Goal: Check status: Check status

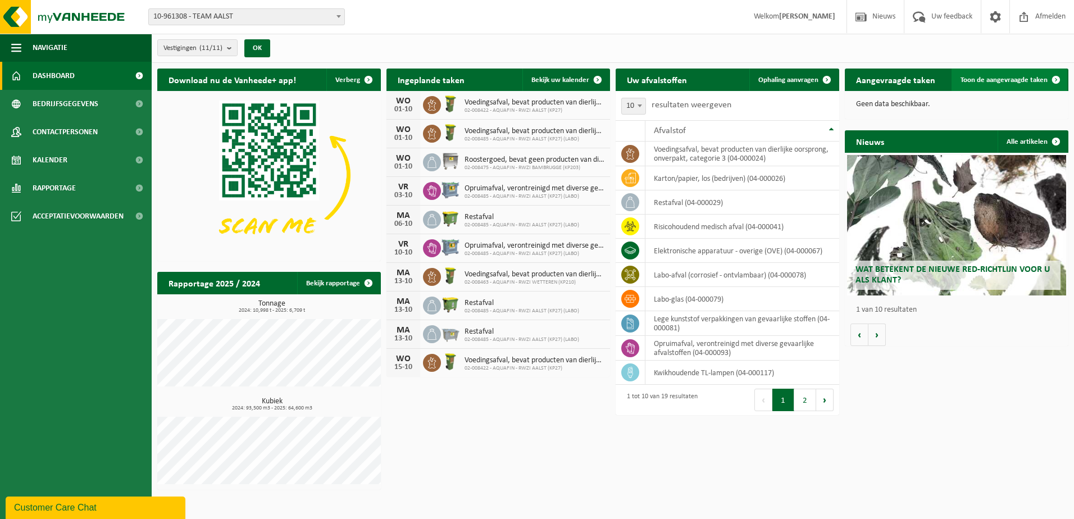
click at [993, 80] on span "Toon de aangevraagde taken" at bounding box center [1003, 79] width 87 height 7
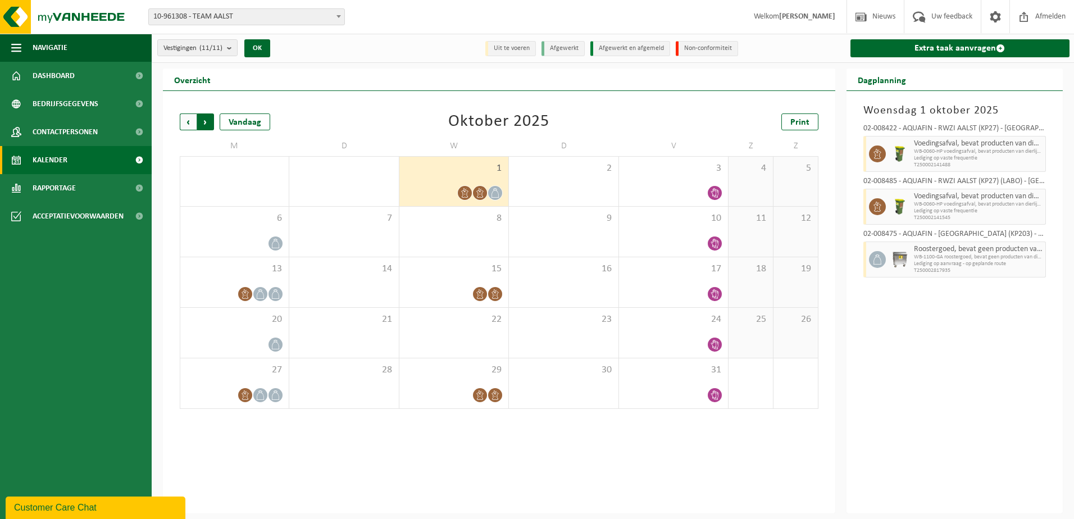
click at [185, 121] on span "Vorige" at bounding box center [188, 121] width 17 height 17
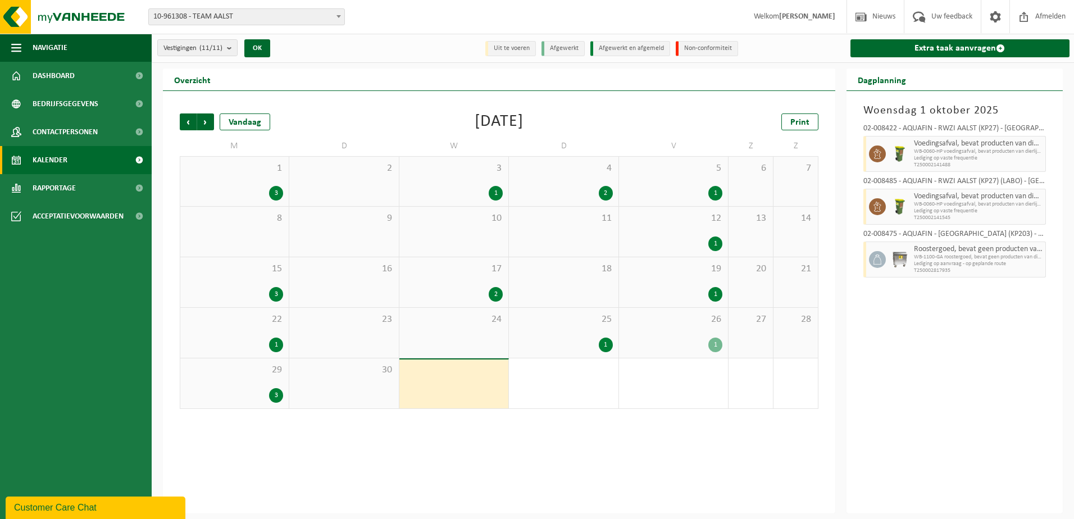
click at [244, 186] on div "3" at bounding box center [234, 193] width 97 height 15
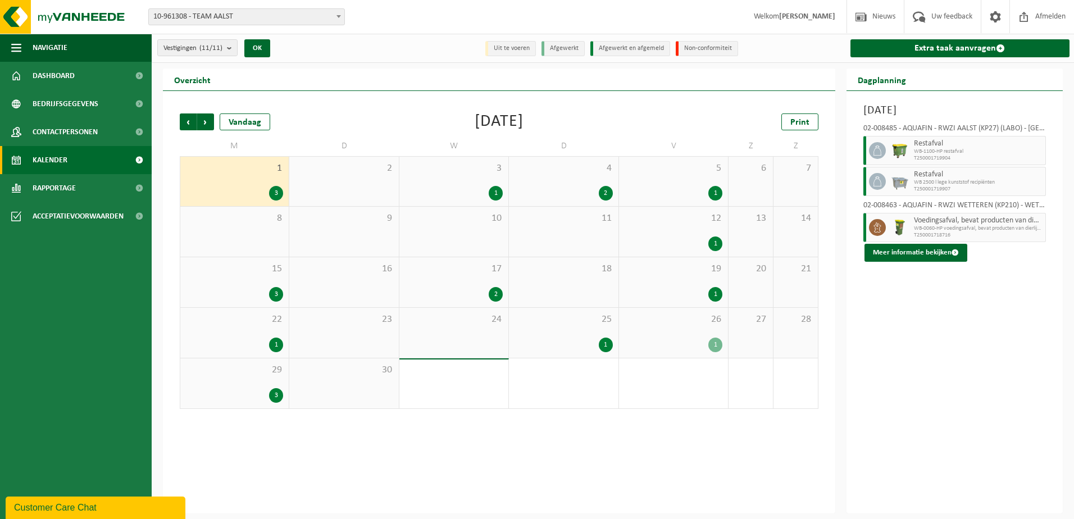
click at [592, 186] on div "2" at bounding box center [563, 193] width 98 height 15
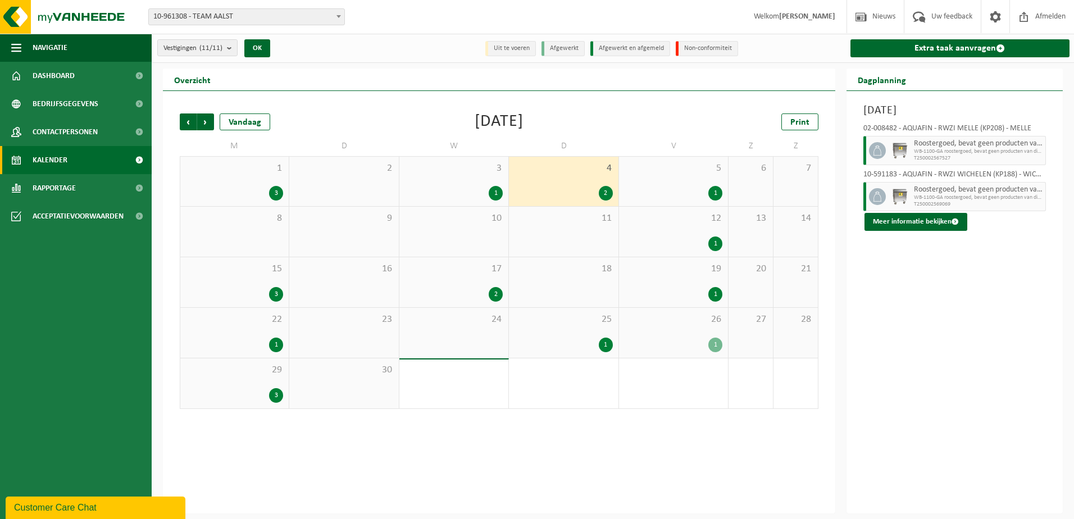
click at [465, 181] on div "3 1" at bounding box center [453, 181] width 109 height 49
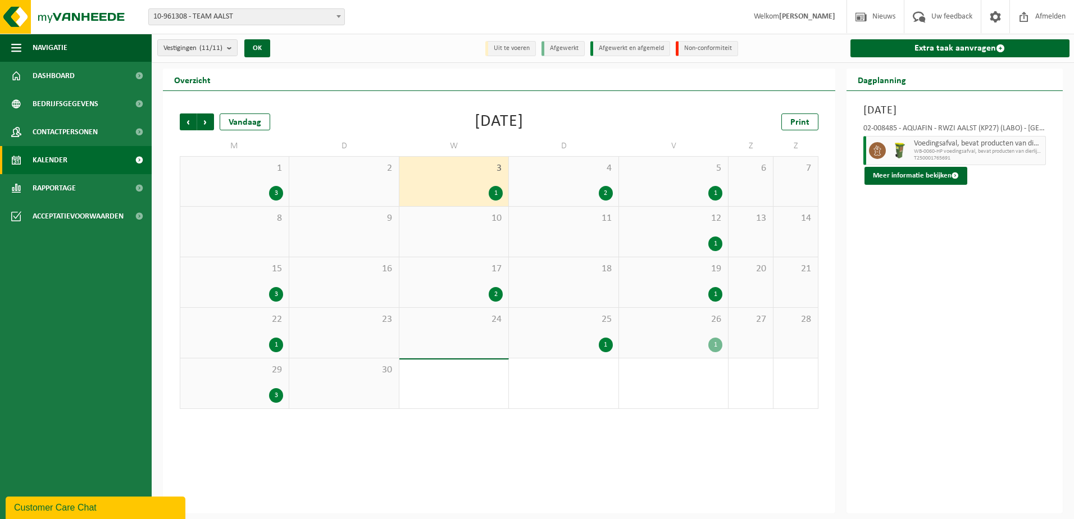
click at [471, 281] on div "17 2" at bounding box center [453, 282] width 109 height 50
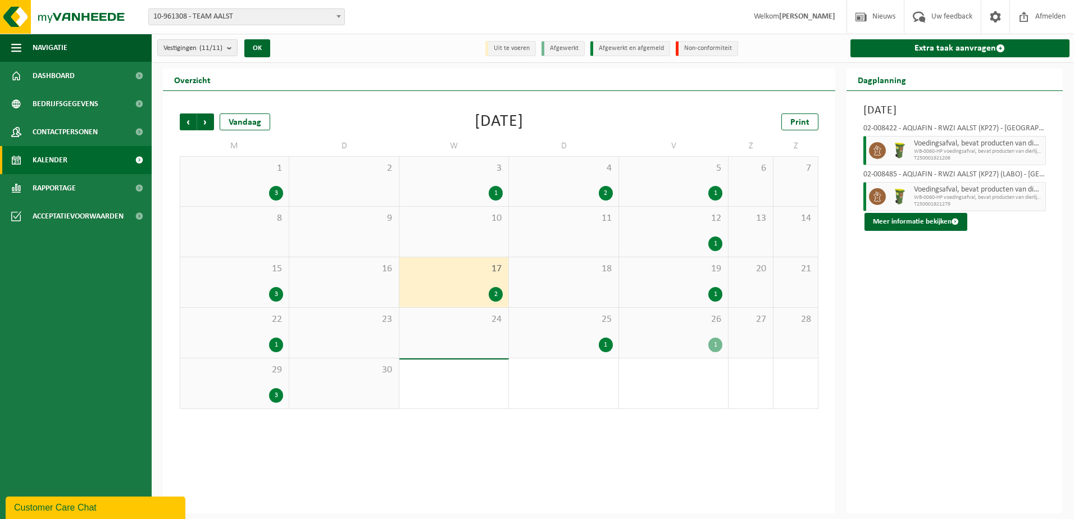
click at [593, 333] on div "25 1" at bounding box center [563, 333] width 109 height 50
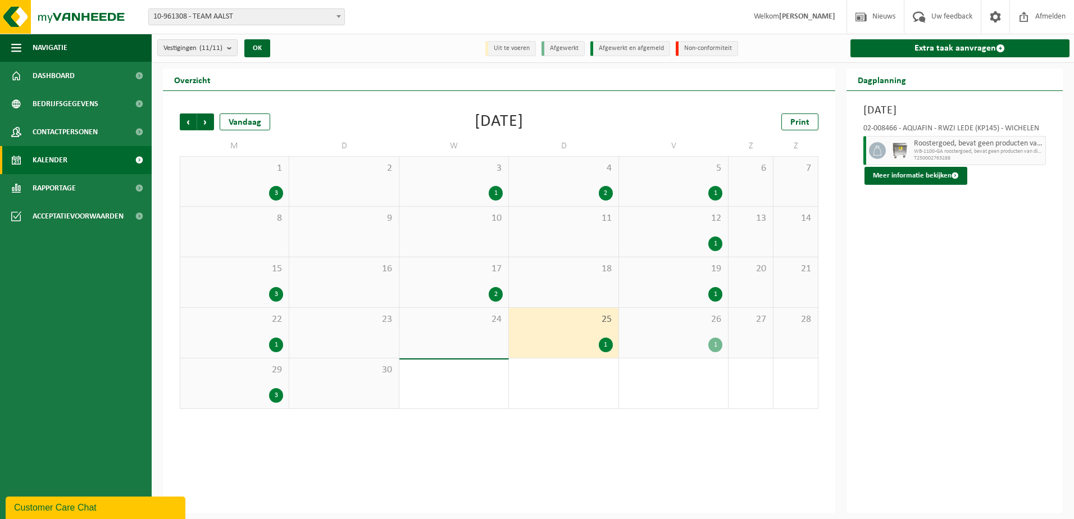
click at [689, 171] on span "5" at bounding box center [673, 168] width 98 height 12
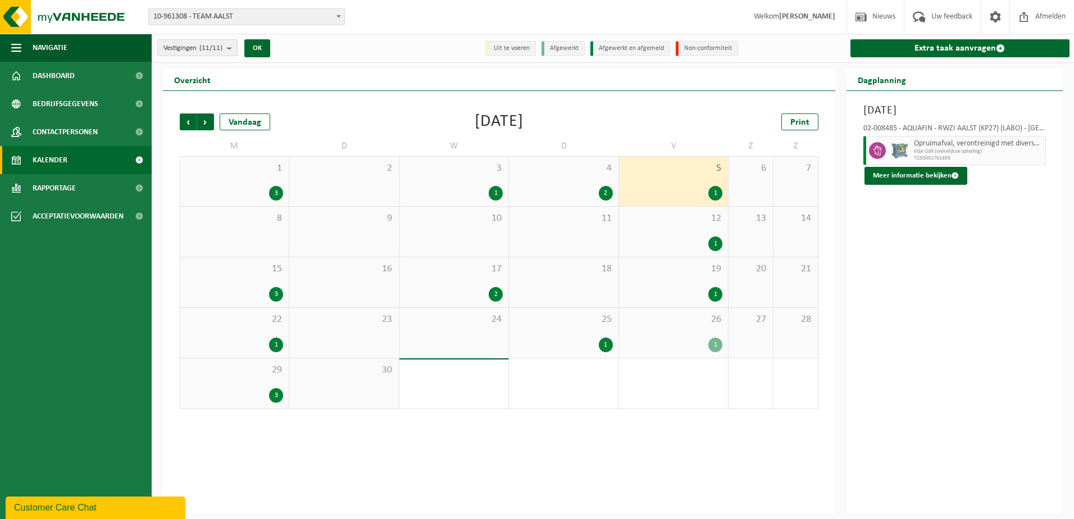
click at [687, 227] on div "12 1" at bounding box center [673, 232] width 109 height 50
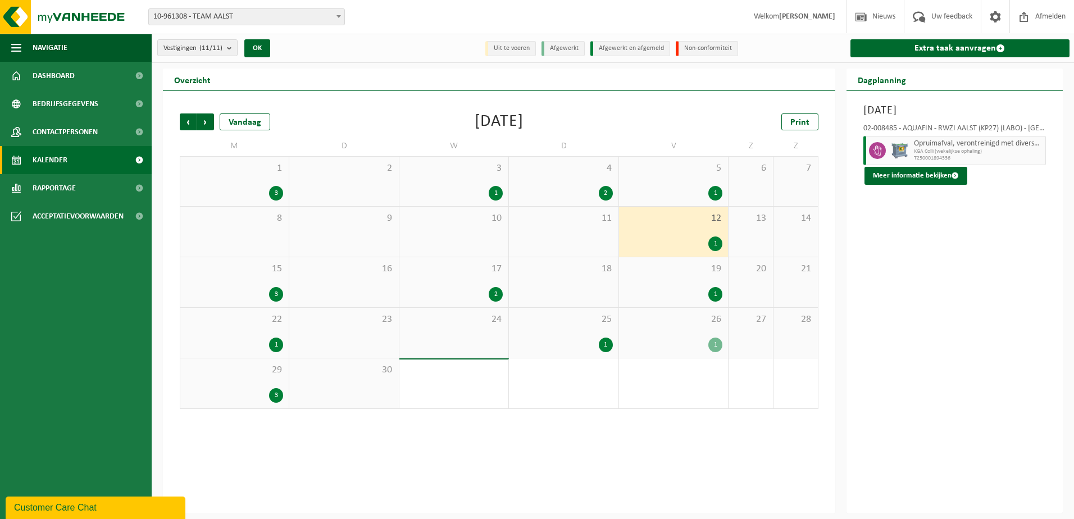
click at [698, 290] on div "1" at bounding box center [673, 294] width 98 height 15
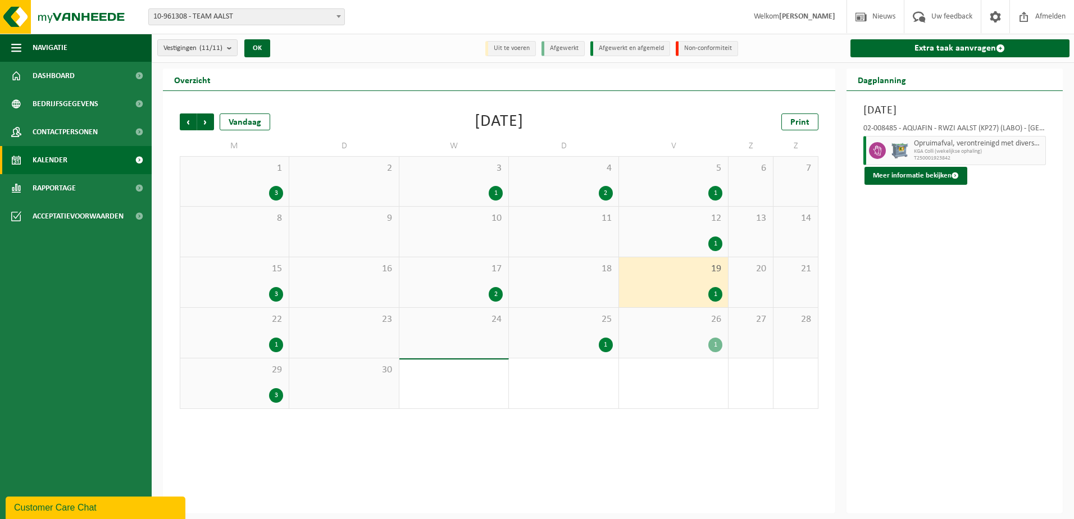
click at [697, 341] on div "1" at bounding box center [673, 344] width 98 height 15
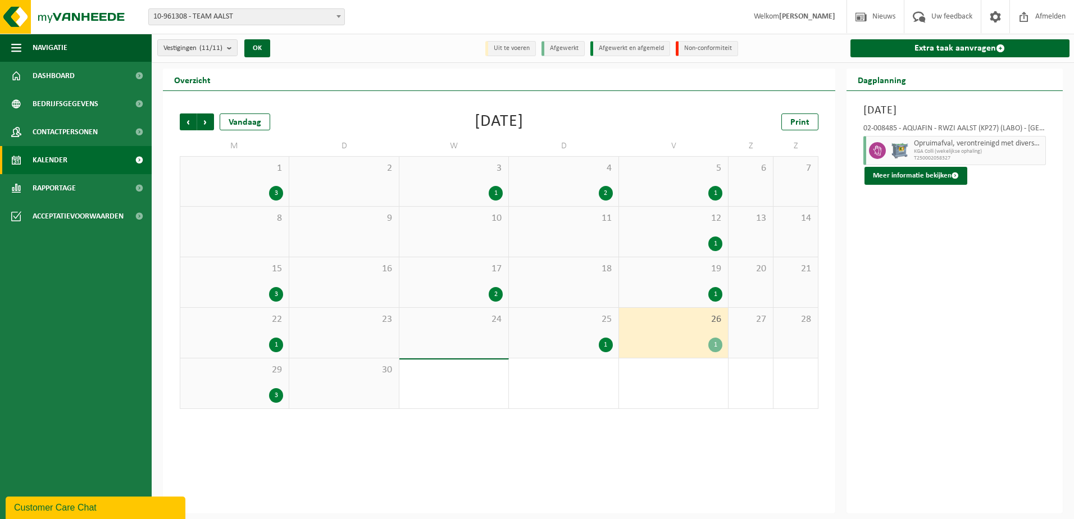
click at [581, 189] on div "2" at bounding box center [563, 193] width 98 height 15
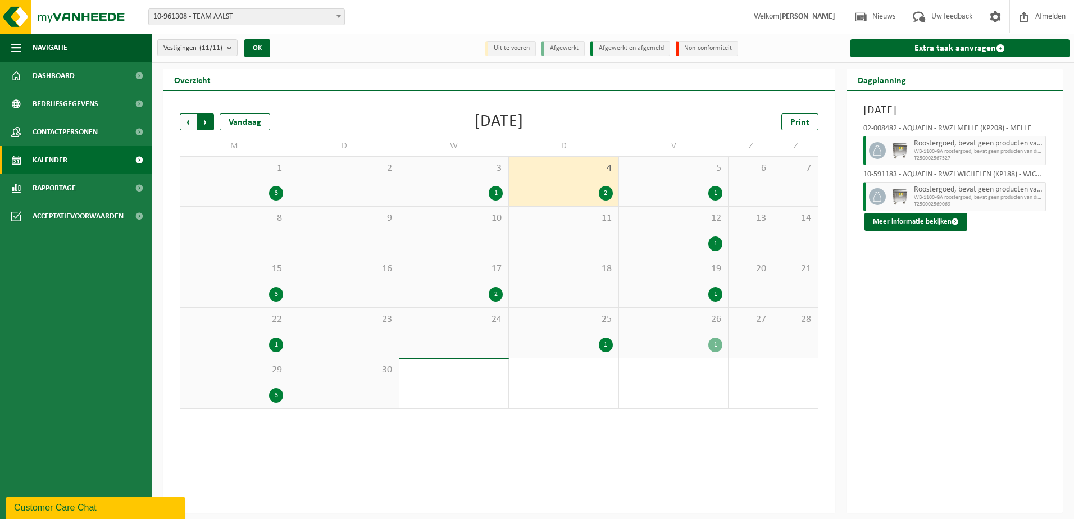
click at [188, 121] on span "Vorige" at bounding box center [188, 121] width 17 height 17
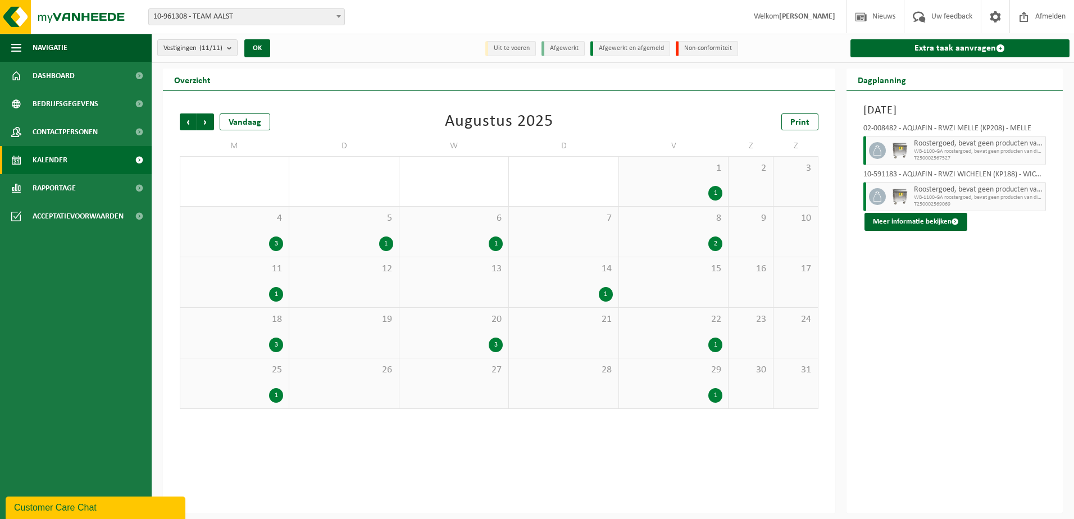
click at [580, 285] on div "14 1" at bounding box center [563, 282] width 109 height 50
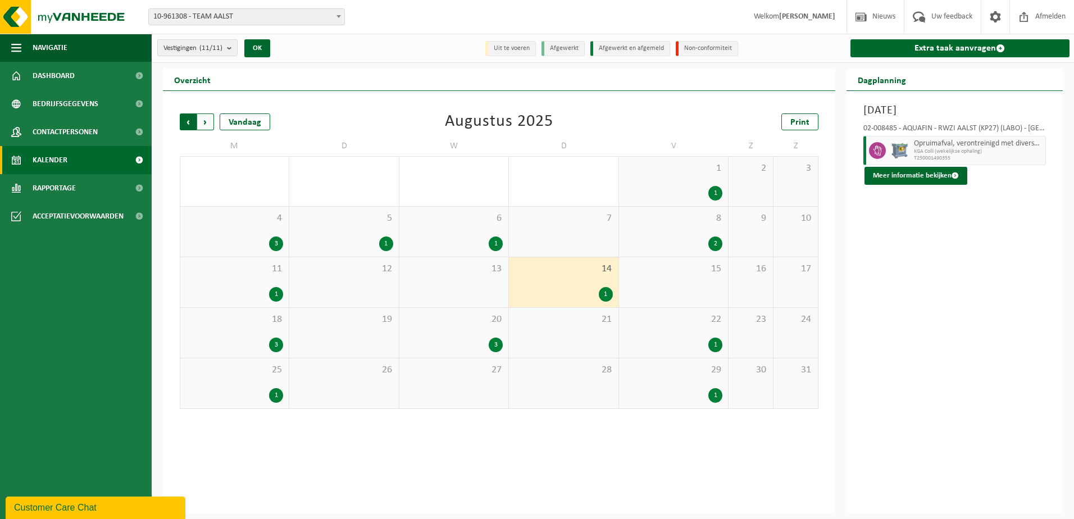
click at [202, 118] on span "Volgende" at bounding box center [205, 121] width 17 height 17
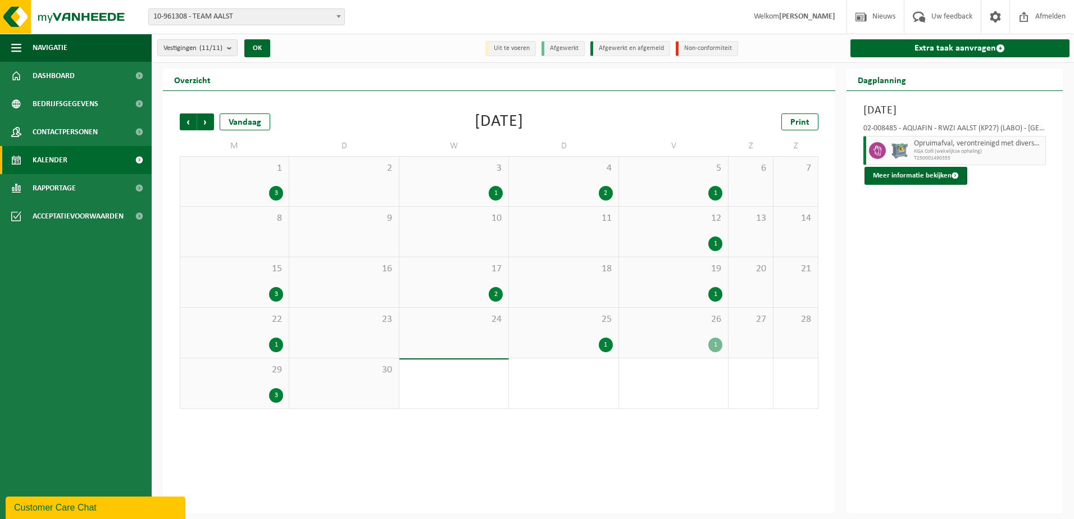
click at [586, 190] on div "2" at bounding box center [563, 193] width 98 height 15
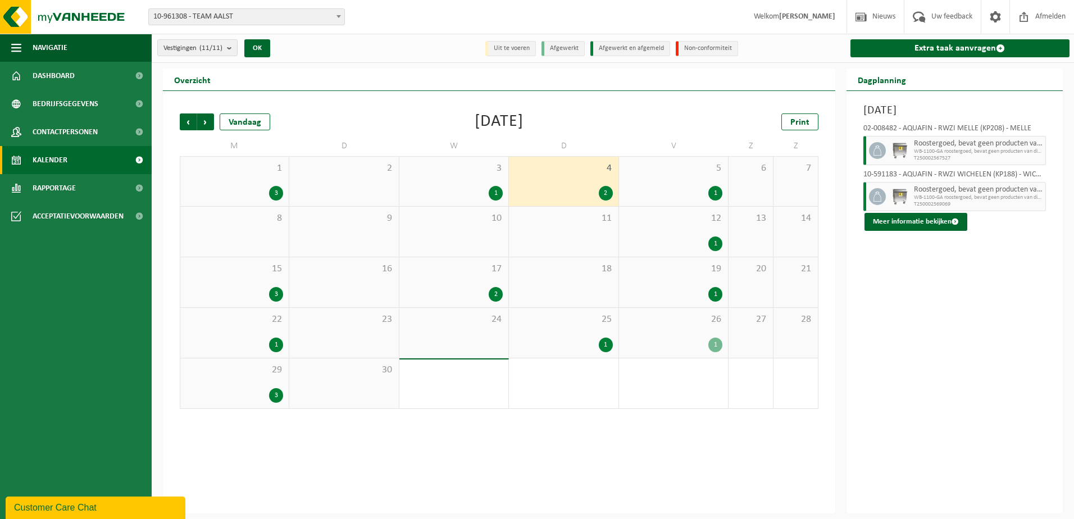
click at [581, 335] on div "25 1" at bounding box center [563, 333] width 109 height 50
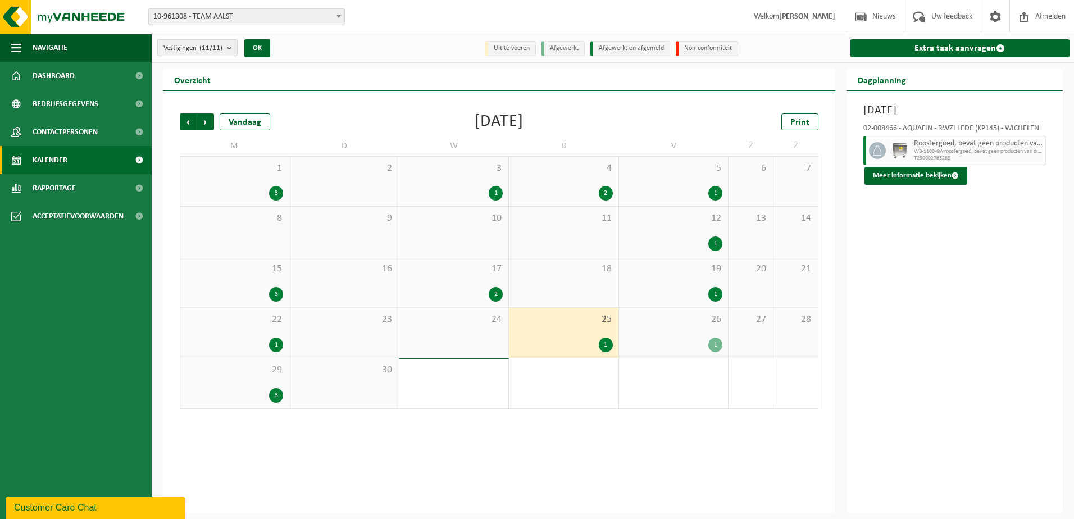
click at [471, 276] on div "17 2" at bounding box center [453, 282] width 109 height 50
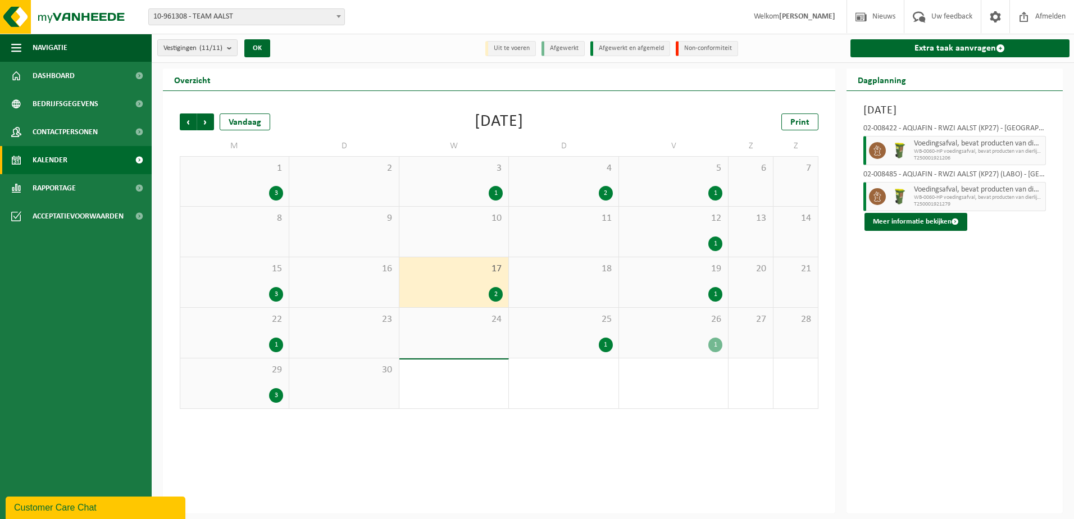
click at [466, 190] on div "1" at bounding box center [454, 193] width 98 height 15
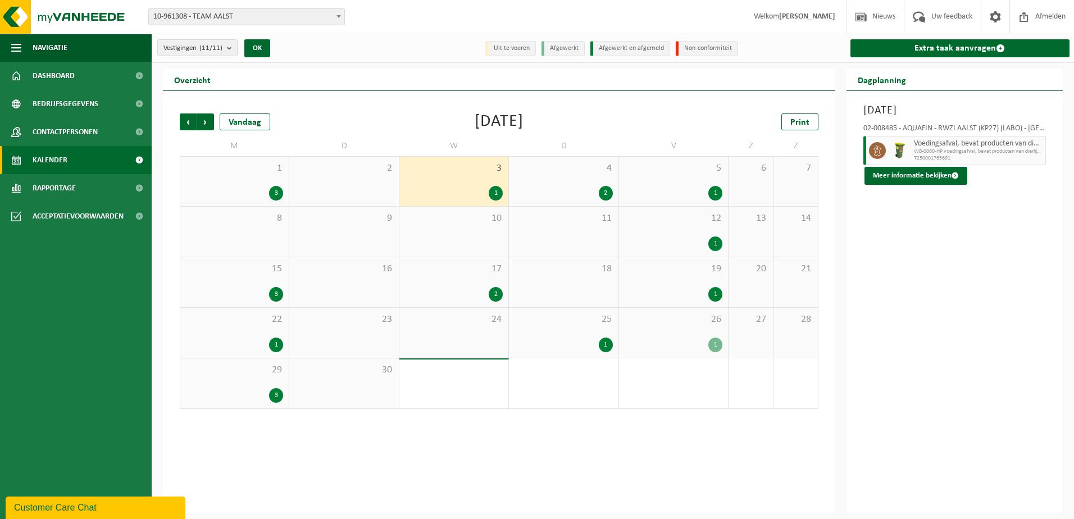
click at [689, 180] on div "5 1" at bounding box center [673, 181] width 109 height 49
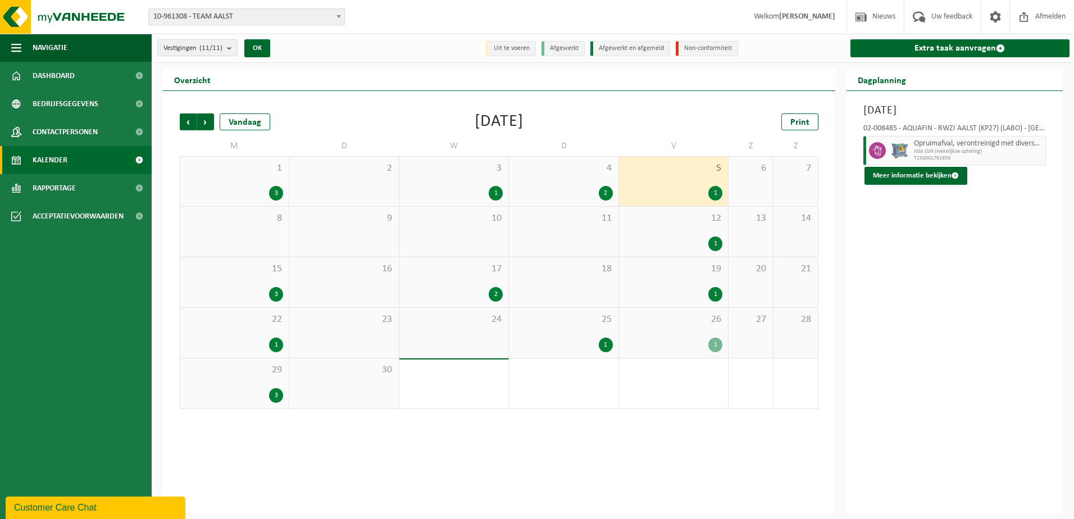
click at [692, 222] on span "12" at bounding box center [673, 218] width 98 height 12
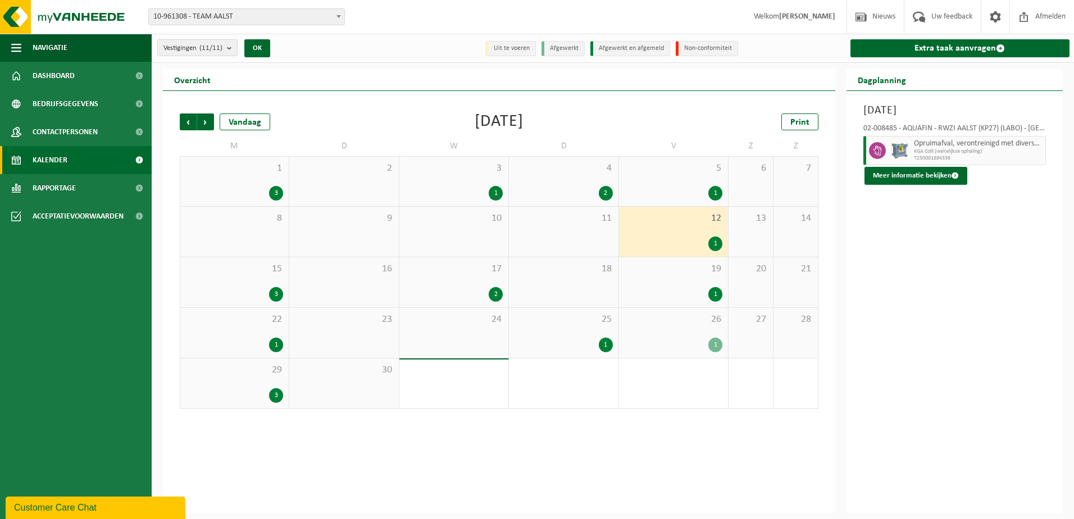
click at [235, 174] on div "1 3" at bounding box center [234, 181] width 108 height 49
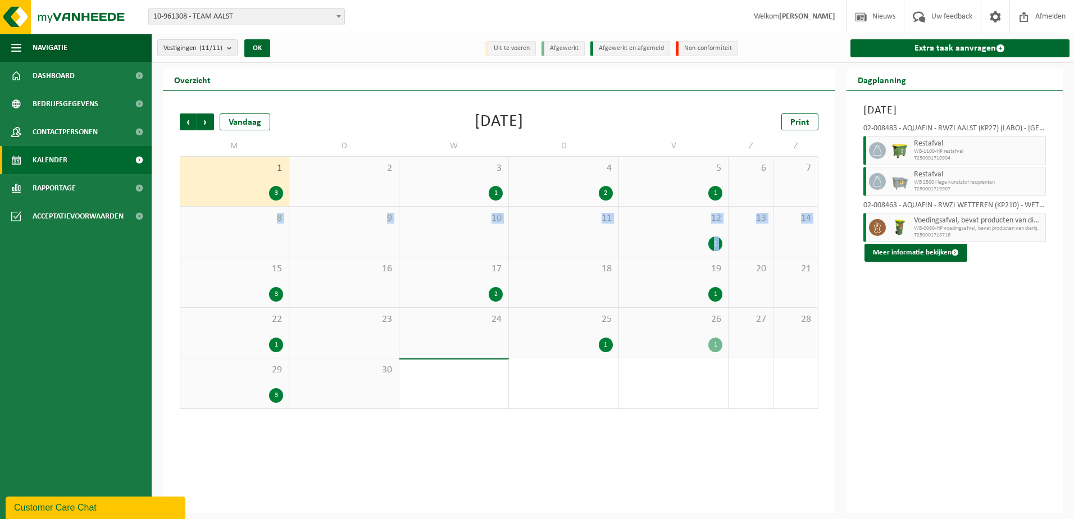
click at [254, 280] on tbody "1 3 2 3 1 4 2 5 1 6 7 8 9 10 11 12 1 13 14 15 3 16 17 2 18 19 1 20 21 22 1 23 2…" at bounding box center [499, 282] width 638 height 253
click at [254, 281] on div "15 3" at bounding box center [234, 282] width 108 height 50
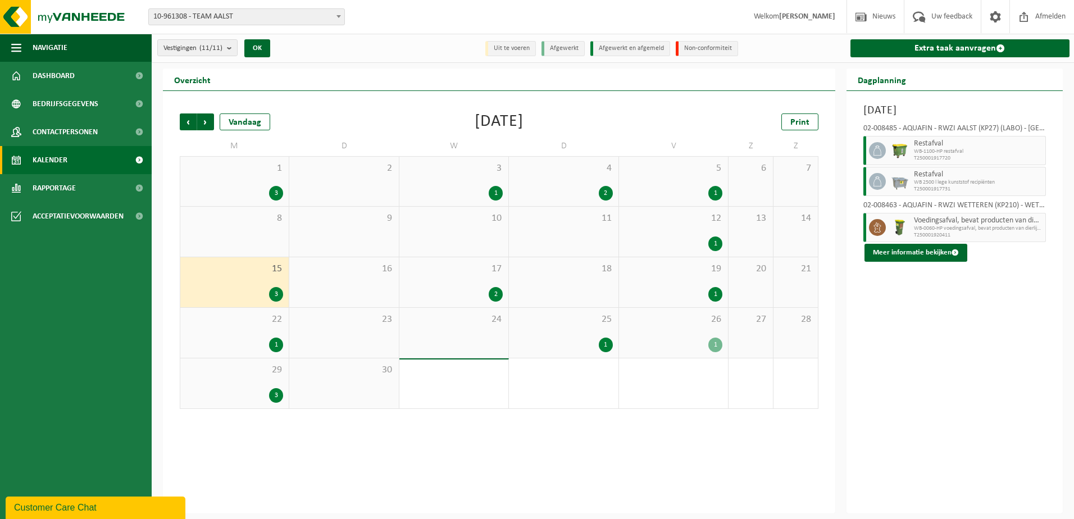
click at [256, 330] on div "22 1" at bounding box center [234, 333] width 108 height 50
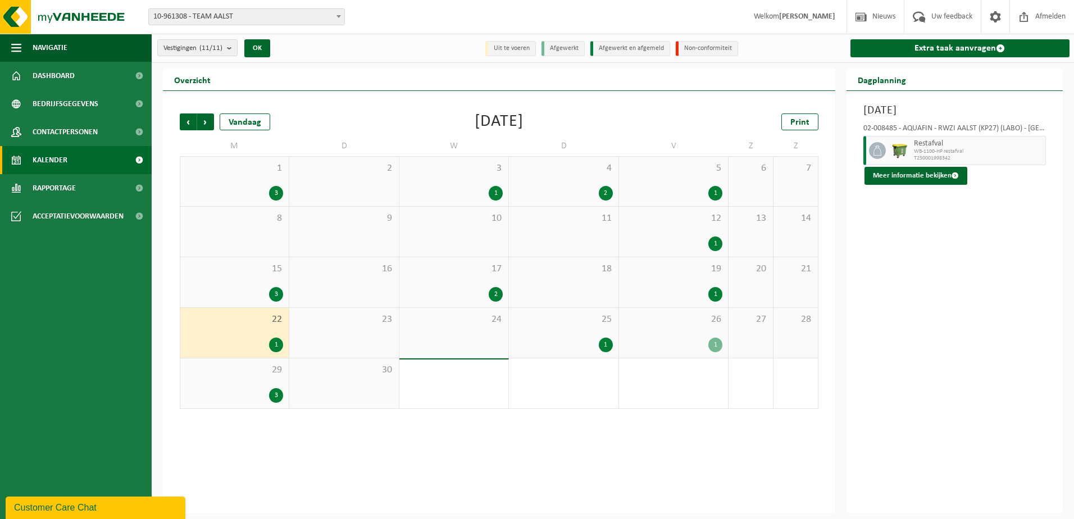
click at [248, 378] on div "29 3" at bounding box center [234, 383] width 108 height 50
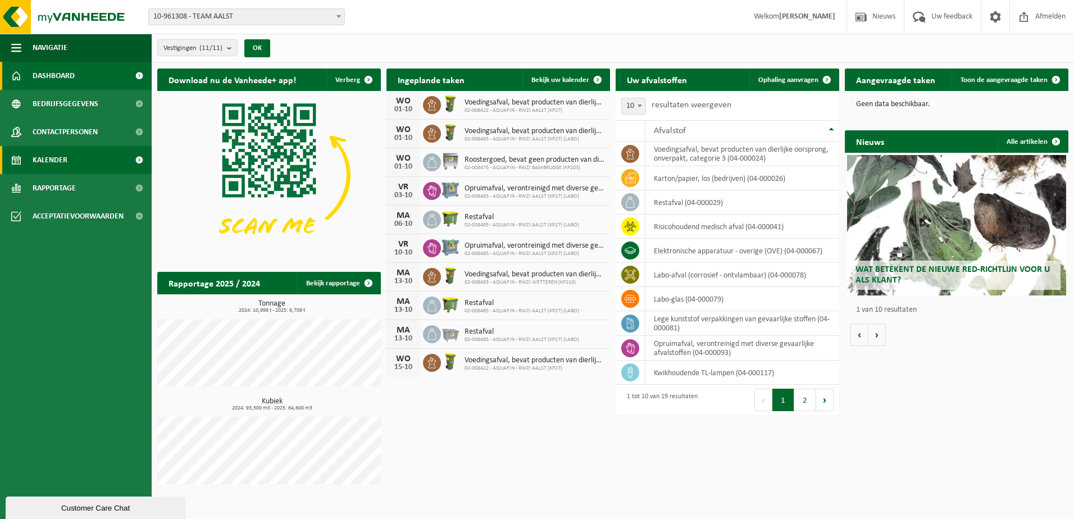
click at [65, 165] on span "Kalender" at bounding box center [50, 160] width 35 height 28
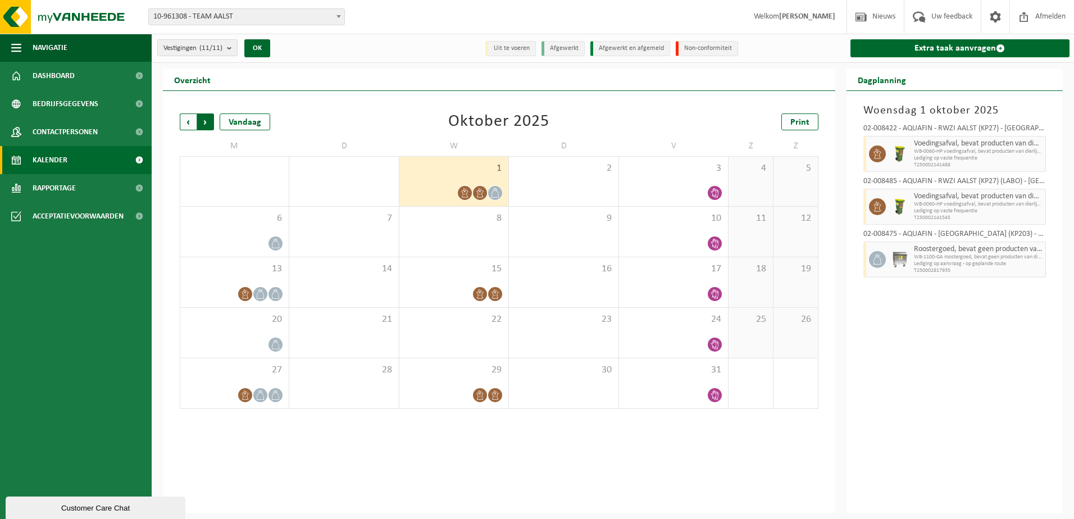
click at [187, 125] on span "Vorige" at bounding box center [188, 121] width 17 height 17
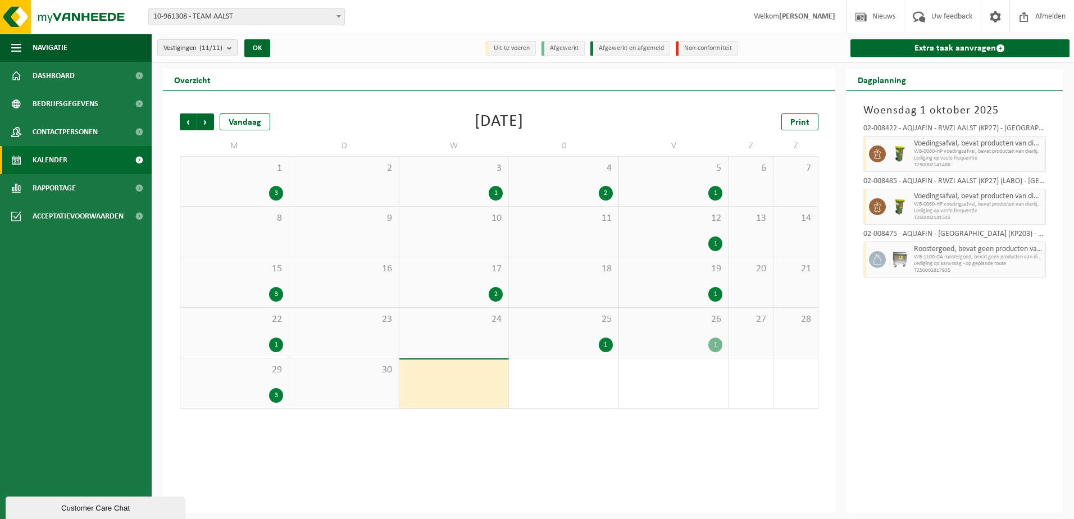
click at [249, 177] on div "1 3" at bounding box center [234, 181] width 108 height 49
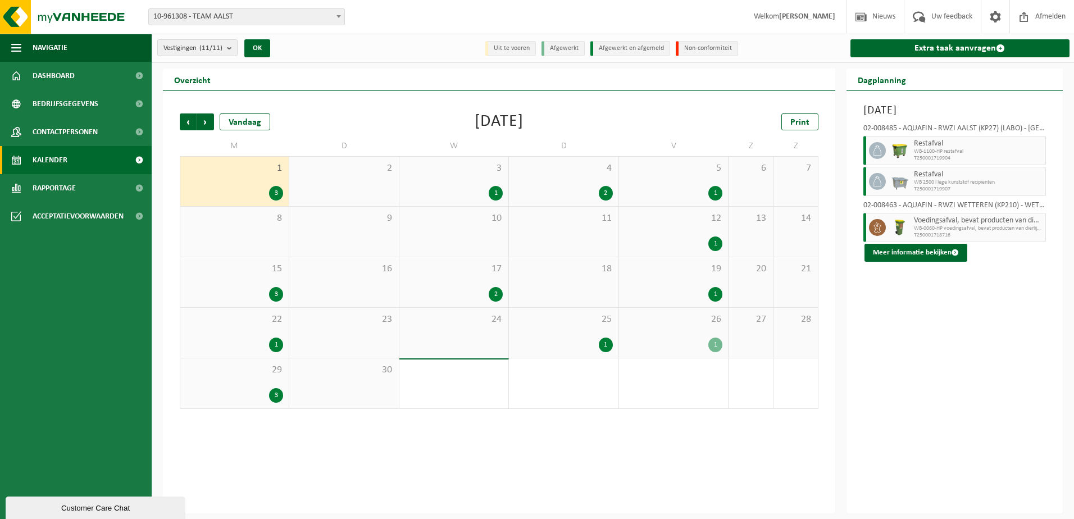
click at [454, 193] on div "1" at bounding box center [454, 193] width 98 height 15
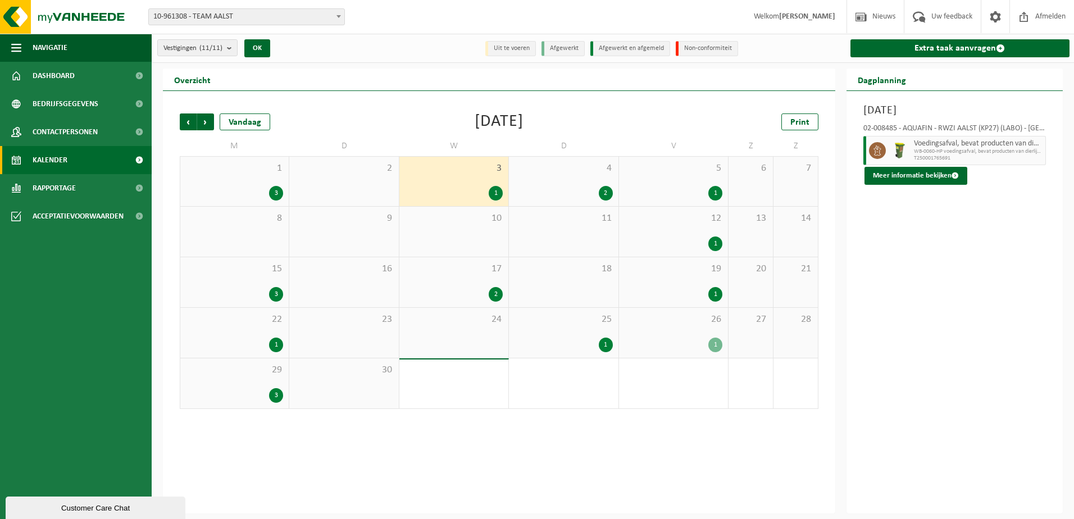
click at [556, 186] on div "2" at bounding box center [563, 193] width 98 height 15
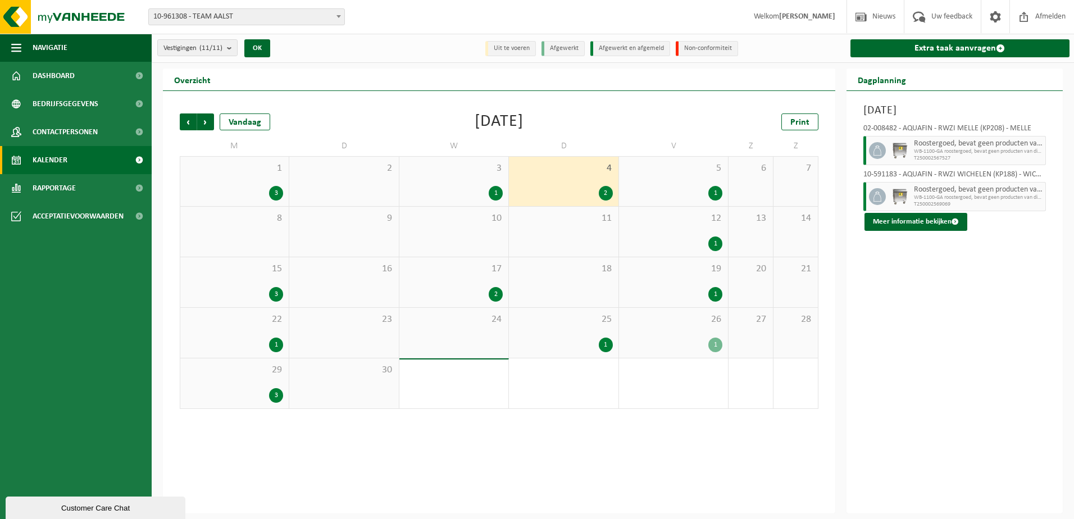
click at [679, 191] on div "1" at bounding box center [673, 193] width 98 height 15
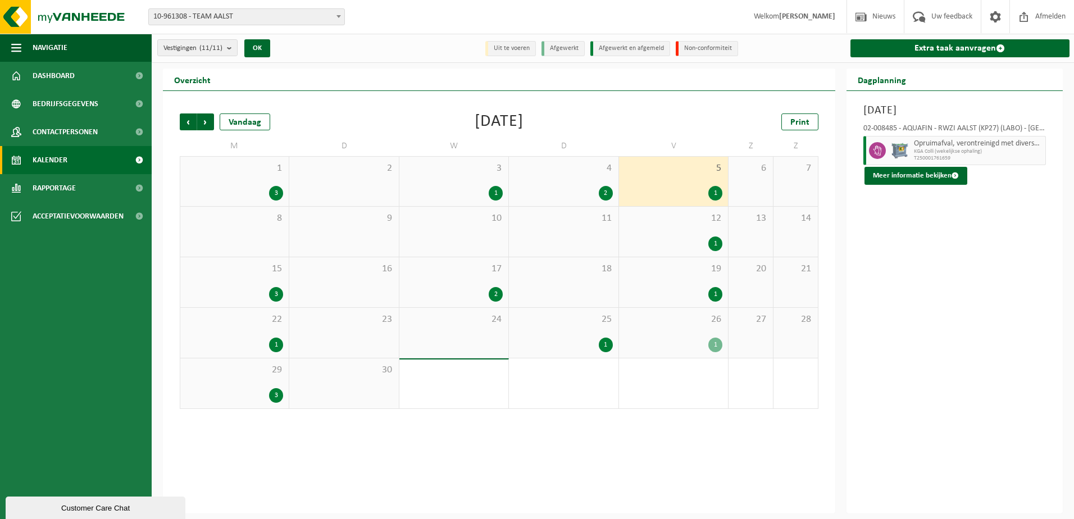
click at [679, 229] on div "12 1" at bounding box center [673, 232] width 109 height 50
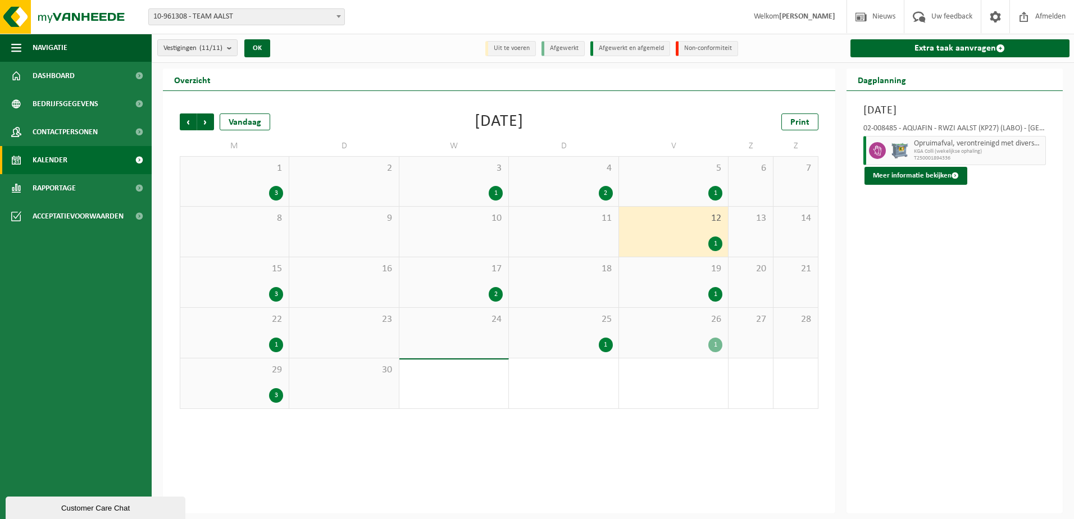
click at [245, 281] on div "15 3" at bounding box center [234, 282] width 108 height 50
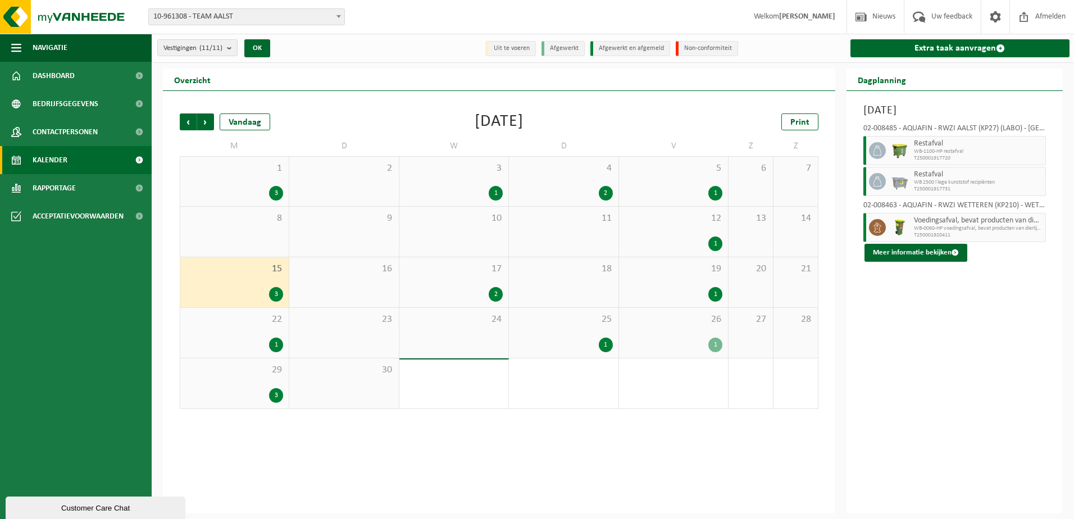
click at [448, 291] on div "2" at bounding box center [454, 294] width 98 height 15
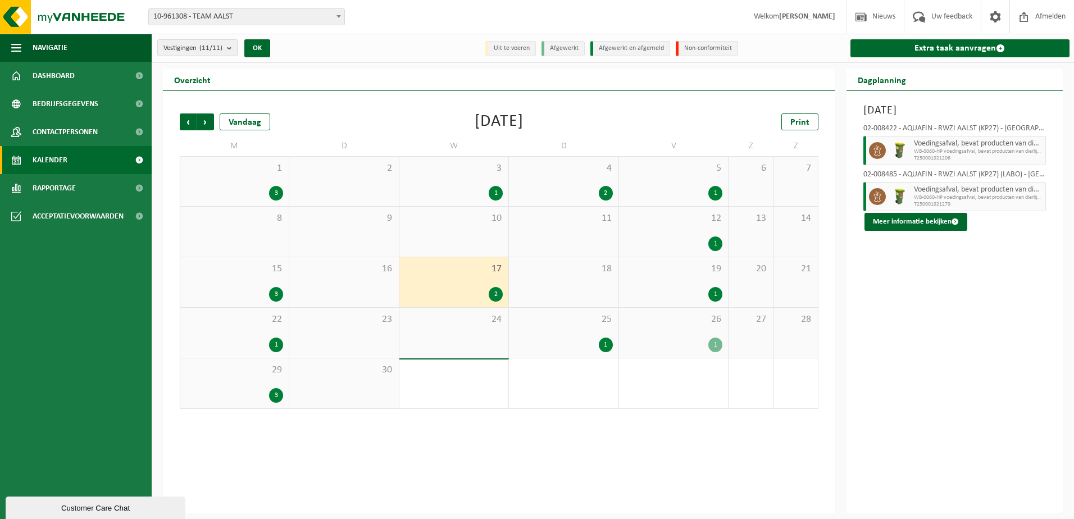
click at [657, 282] on div "19 1" at bounding box center [673, 282] width 109 height 50
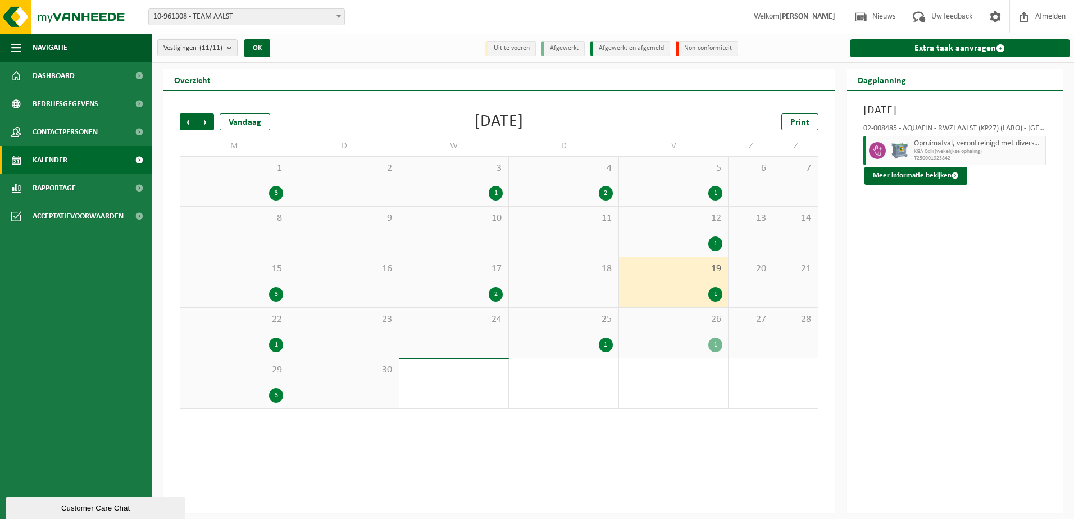
click at [240, 329] on div "22 1" at bounding box center [234, 333] width 108 height 50
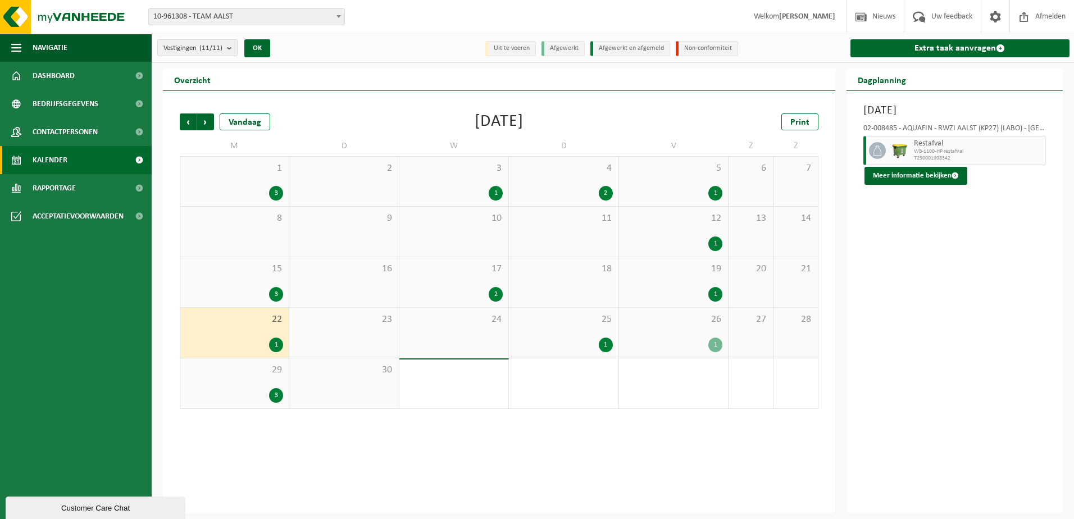
click at [553, 326] on div "25 1" at bounding box center [563, 333] width 109 height 50
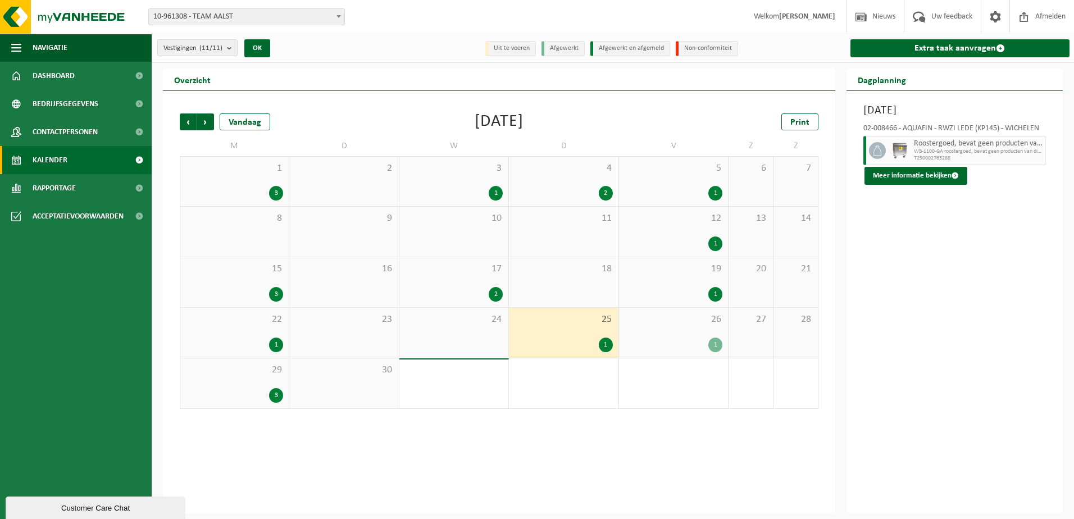
click at [691, 322] on span "26" at bounding box center [673, 319] width 98 height 12
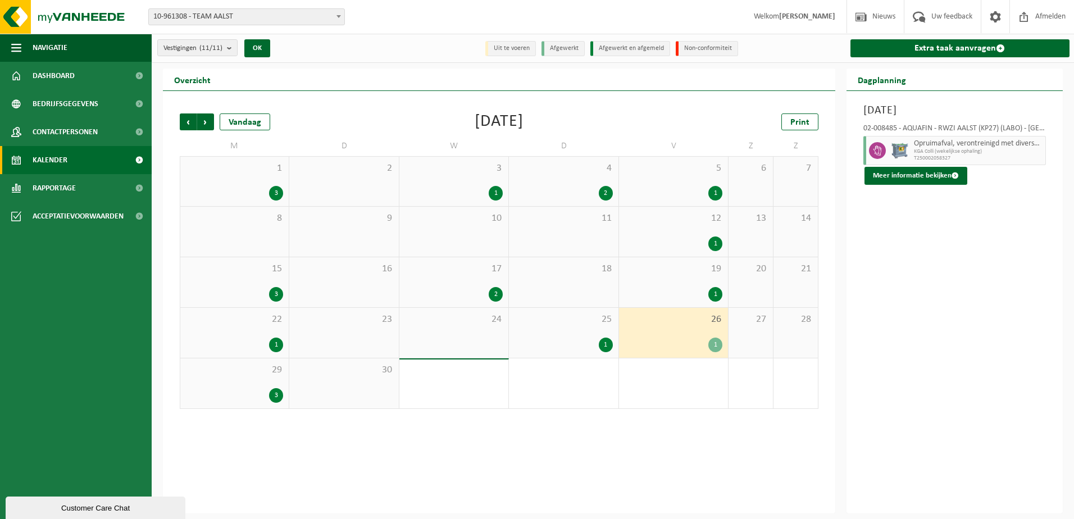
click at [266, 382] on div "29 3" at bounding box center [234, 383] width 108 height 50
